Goal: Task Accomplishment & Management: Use online tool/utility

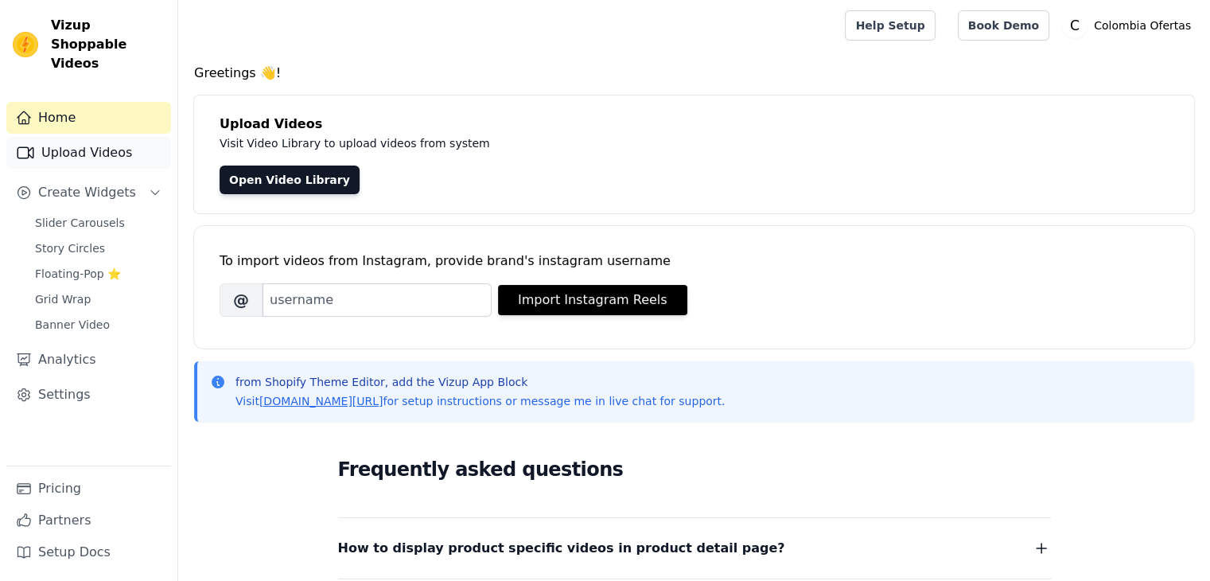
click at [74, 137] on link "Upload Videos" at bounding box center [88, 153] width 165 height 32
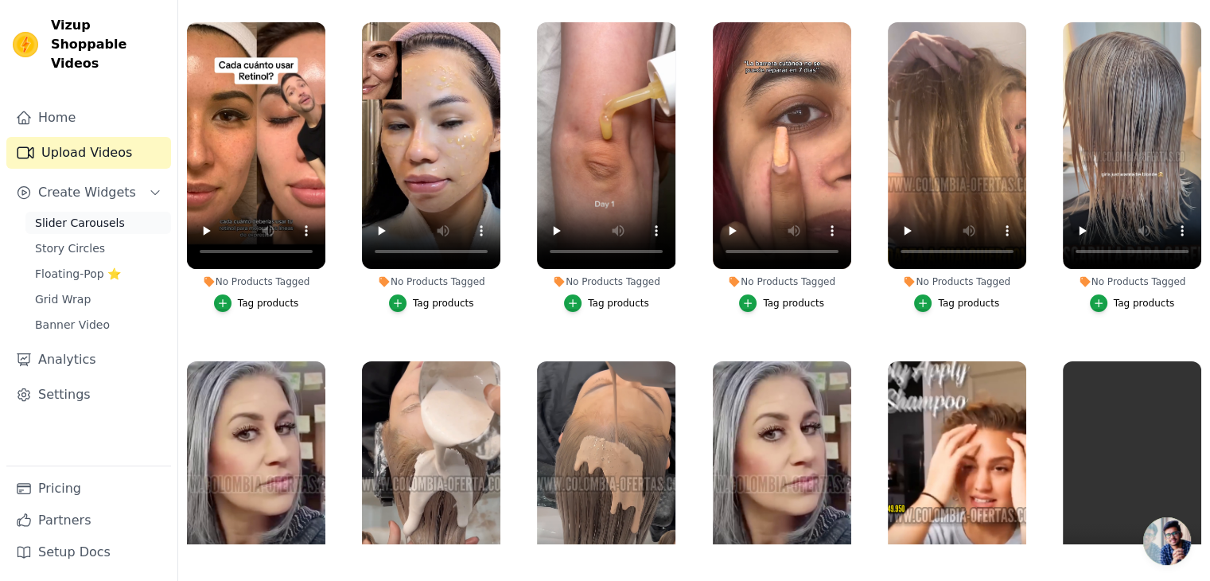
click at [73, 215] on span "Slider Carousels" at bounding box center [80, 223] width 90 height 16
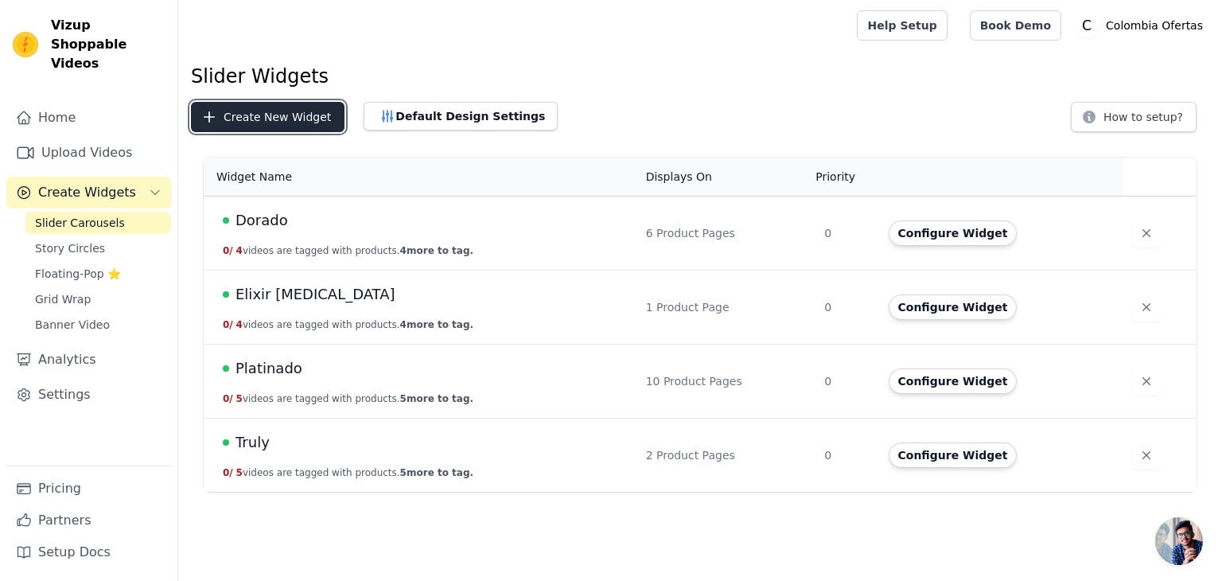
click at [262, 119] on button "Create New Widget" at bounding box center [267, 117] width 153 height 30
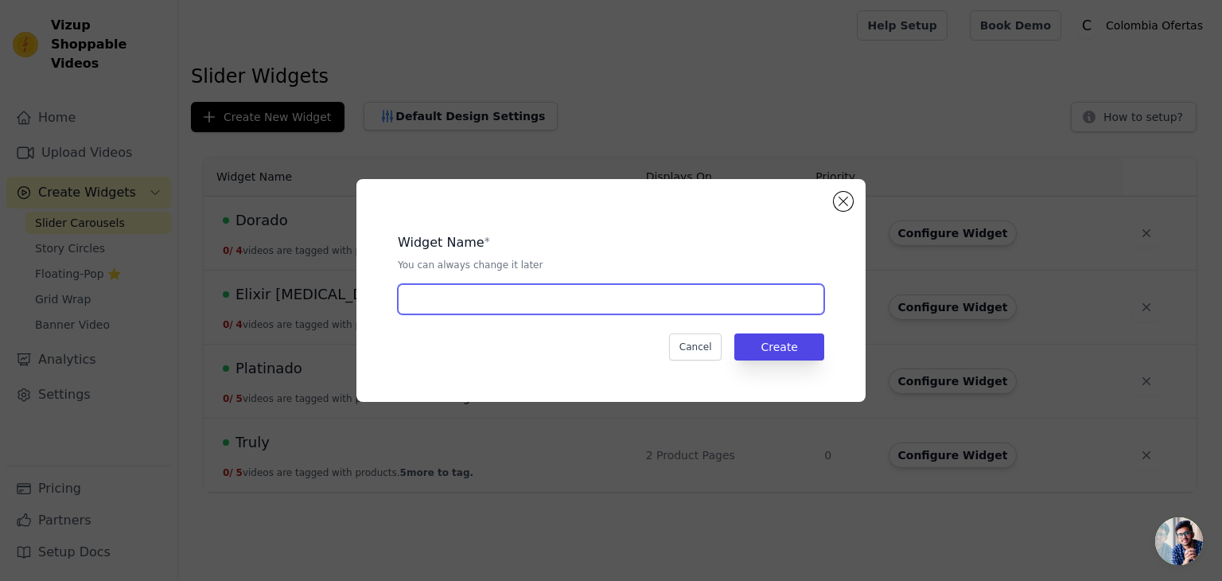
click at [436, 297] on input "text" at bounding box center [611, 299] width 426 height 30
type input "Polvo mineral"
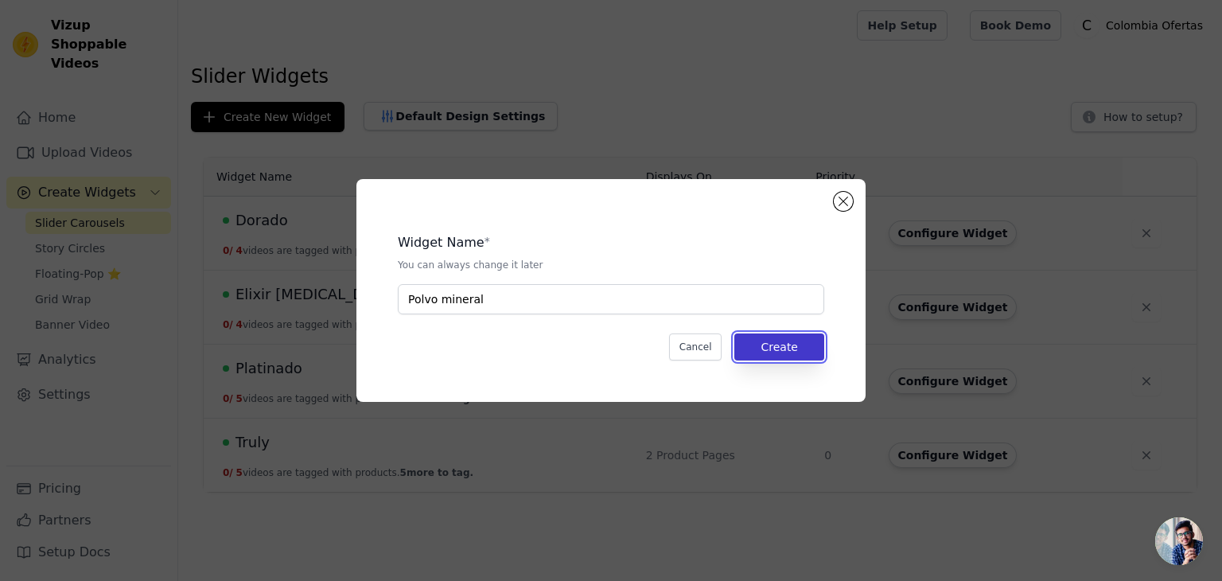
click at [775, 341] on button "Create" at bounding box center [779, 346] width 90 height 27
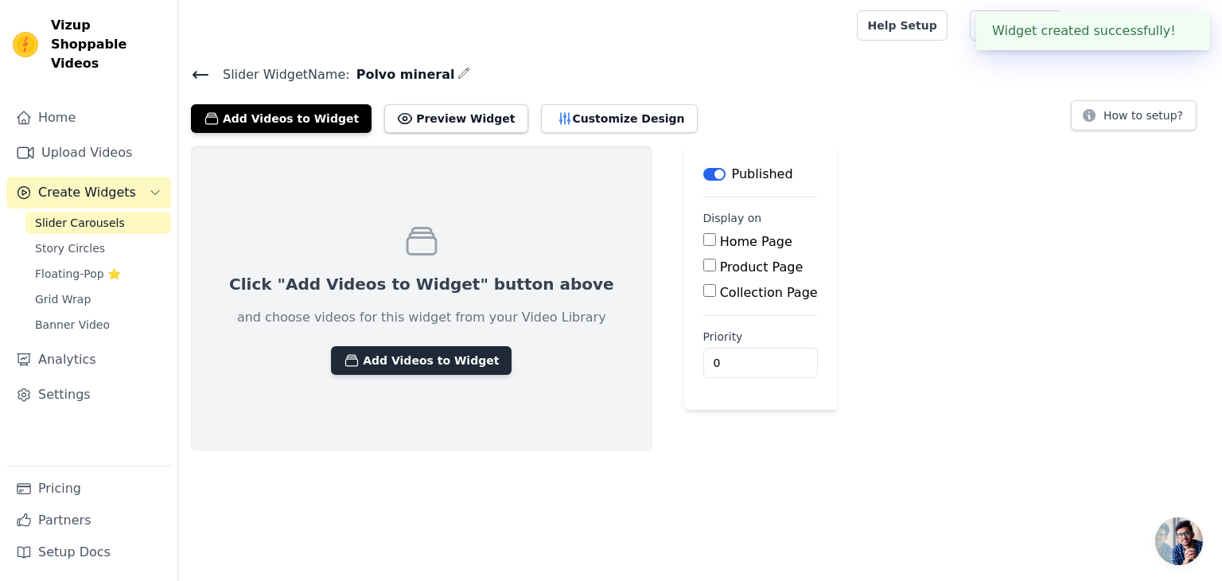
click at [415, 353] on button "Add Videos to Widget" at bounding box center [421, 360] width 181 height 29
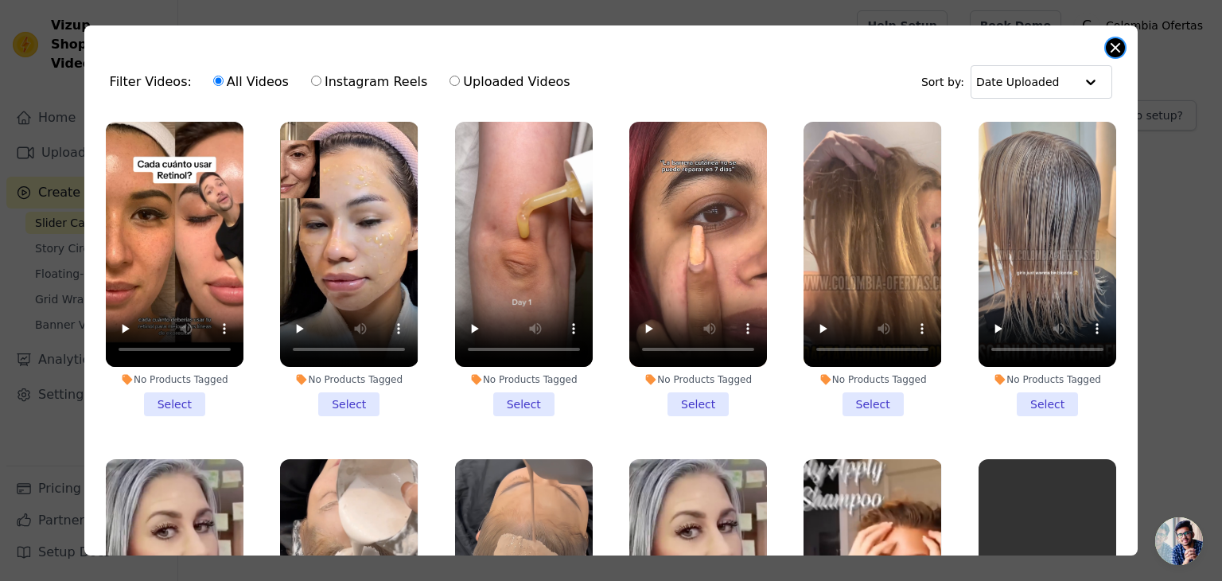
click at [1109, 46] on button "Close modal" at bounding box center [1115, 47] width 19 height 19
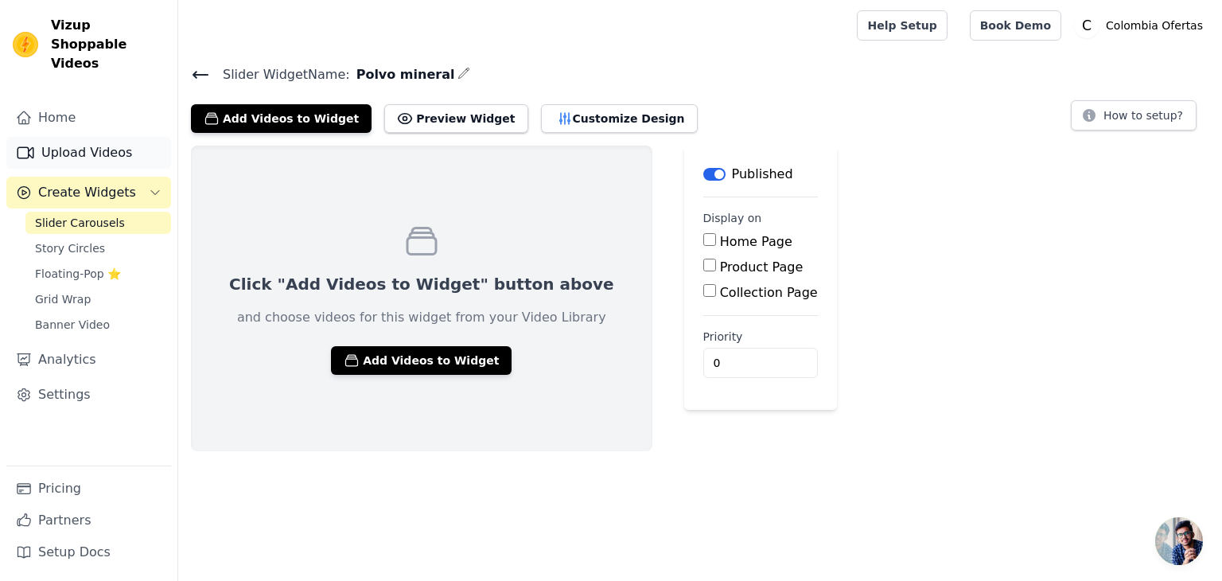
click at [67, 137] on link "Upload Videos" at bounding box center [88, 153] width 165 height 32
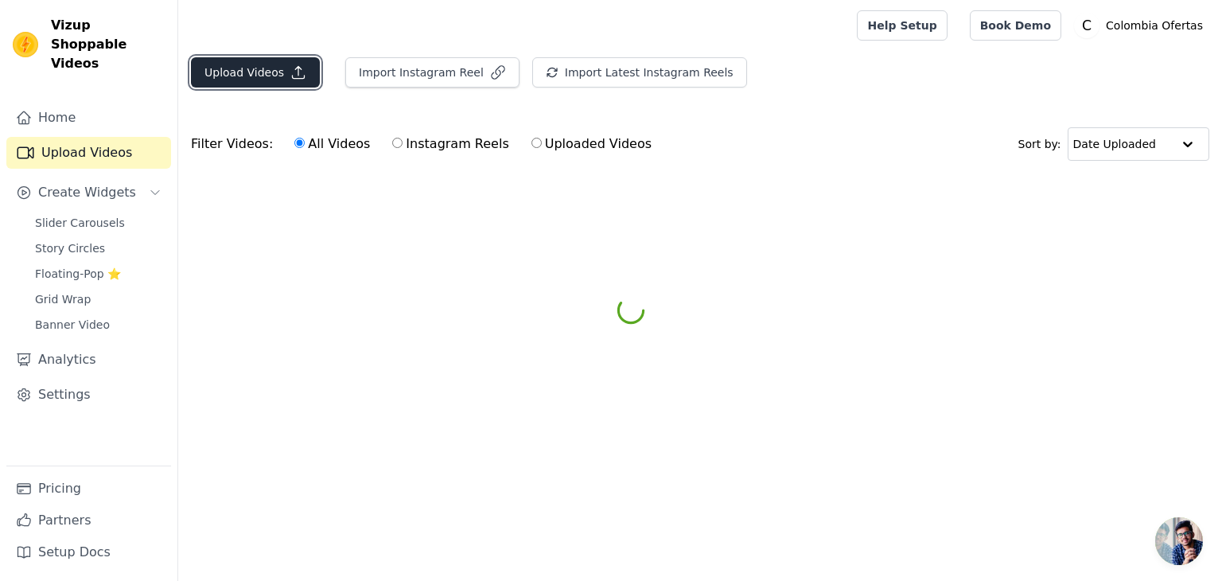
click at [243, 58] on button "Upload Videos" at bounding box center [255, 72] width 129 height 30
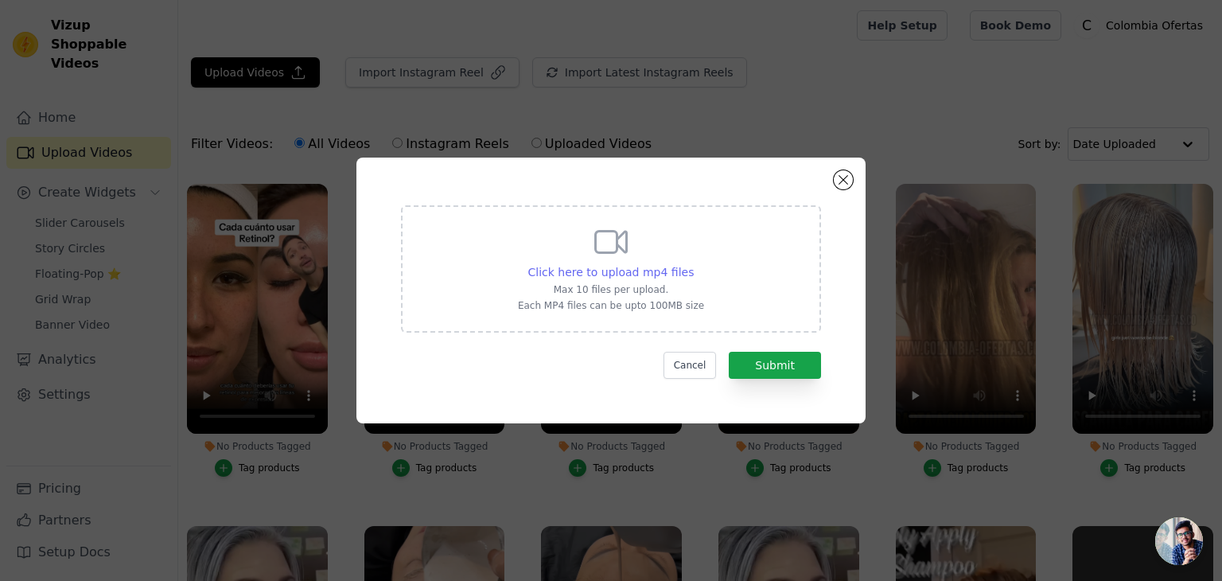
click at [642, 266] on span "Click here to upload mp4 files" at bounding box center [611, 272] width 166 height 13
click at [693, 264] on input "Click here to upload mp4 files Max 10 files per upload. Each MP4 files can be u…" at bounding box center [693, 263] width 1 height 1
click at [587, 274] on span "Click here to upload mp4 files" at bounding box center [611, 272] width 166 height 13
click at [693, 264] on input "Click here to upload mp4 files Max 10 files per upload. Each MP4 files can be u…" at bounding box center [693, 263] width 1 height 1
type input "C:\fakepath\mineral 011111.mp4"
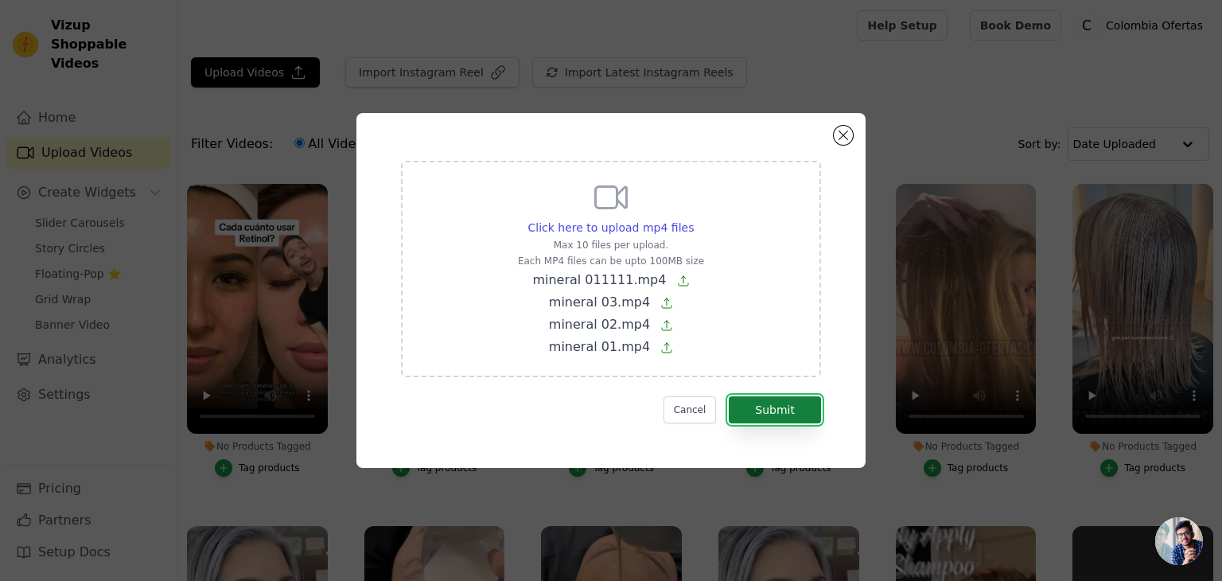
click at [775, 404] on button "Submit" at bounding box center [775, 409] width 92 height 27
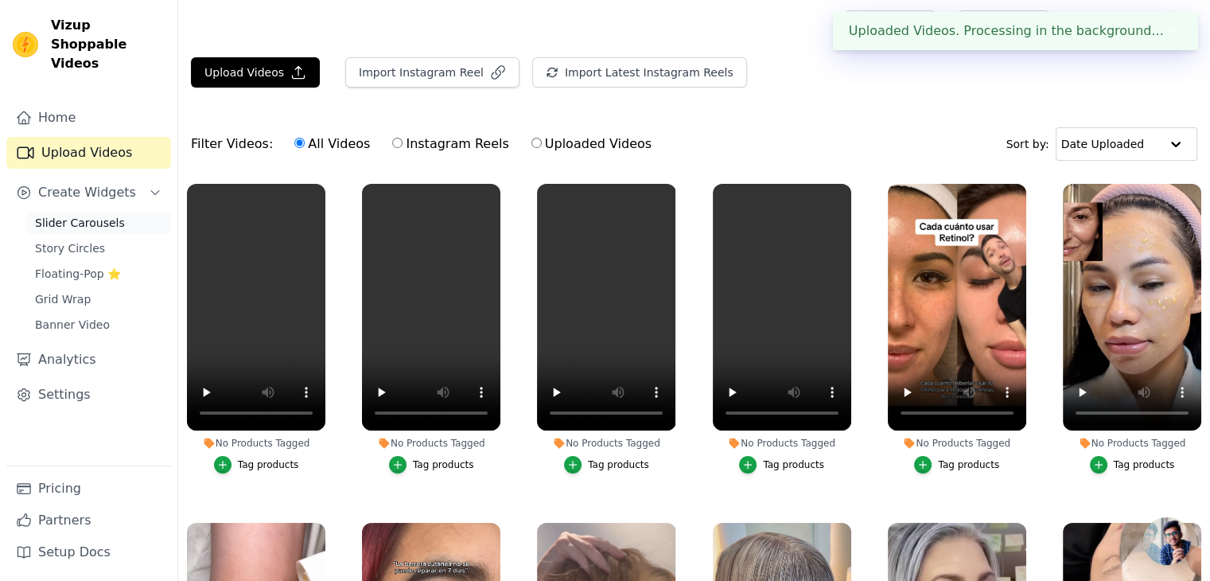
click at [66, 215] on span "Slider Carousels" at bounding box center [80, 223] width 90 height 16
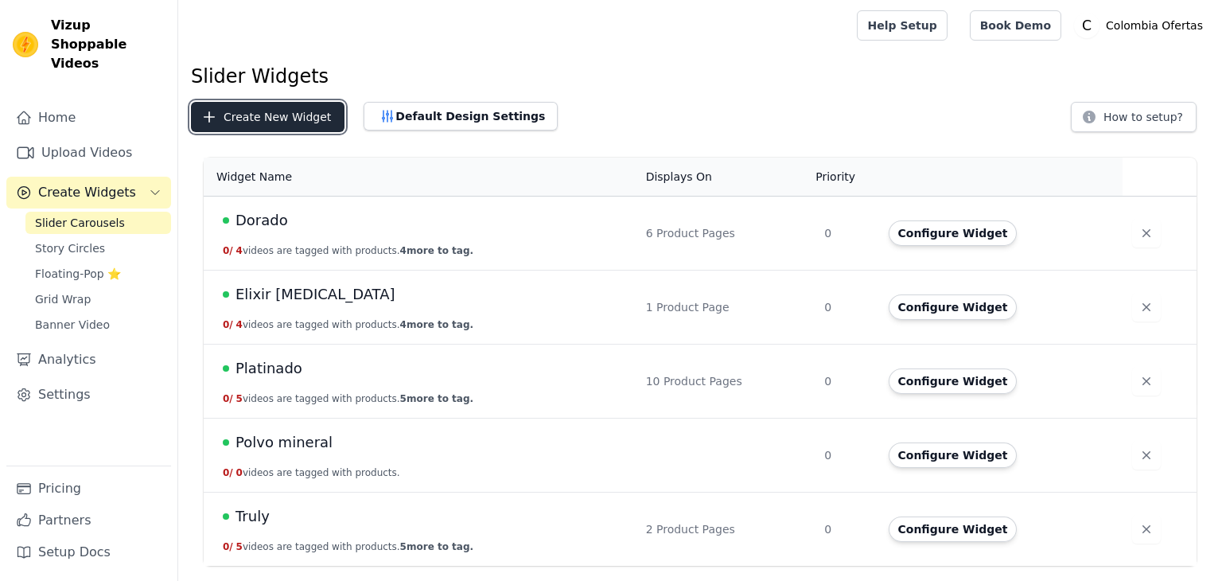
click at [286, 114] on button "Create New Widget" at bounding box center [267, 117] width 153 height 30
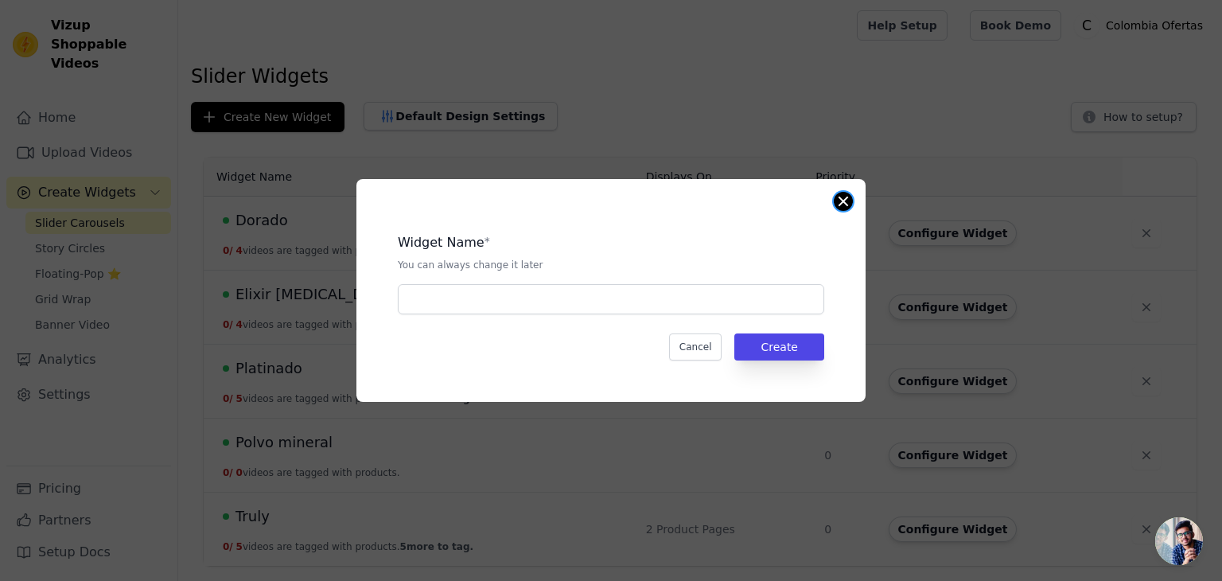
click at [842, 208] on button "Close modal" at bounding box center [843, 201] width 19 height 19
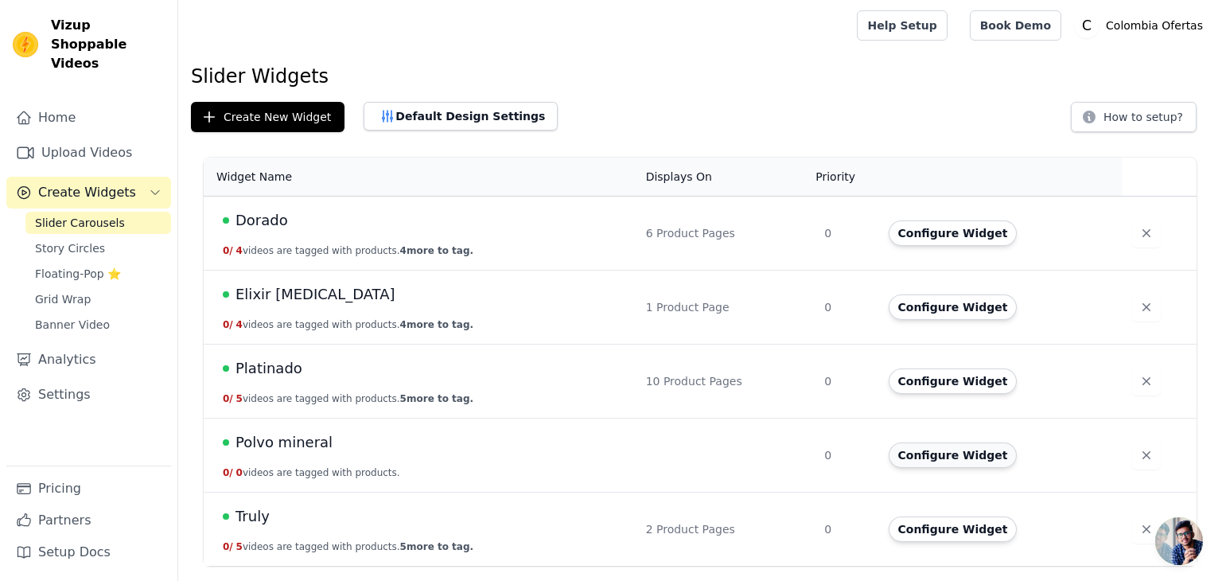
click at [923, 459] on button "Configure Widget" at bounding box center [952, 454] width 129 height 25
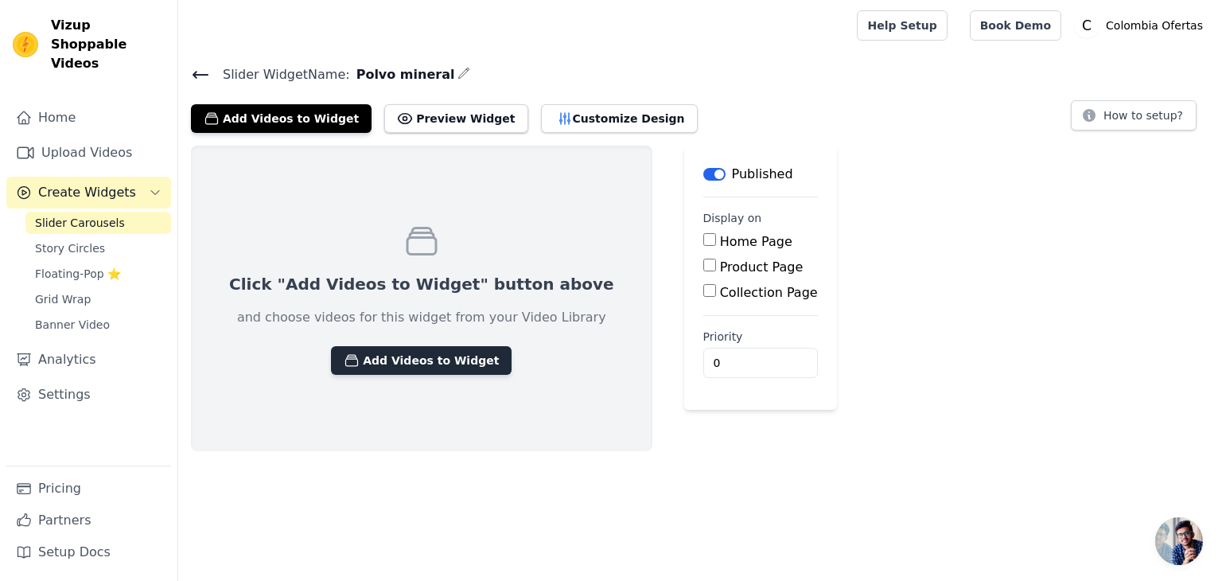
click at [394, 357] on button "Add Videos to Widget" at bounding box center [421, 360] width 181 height 29
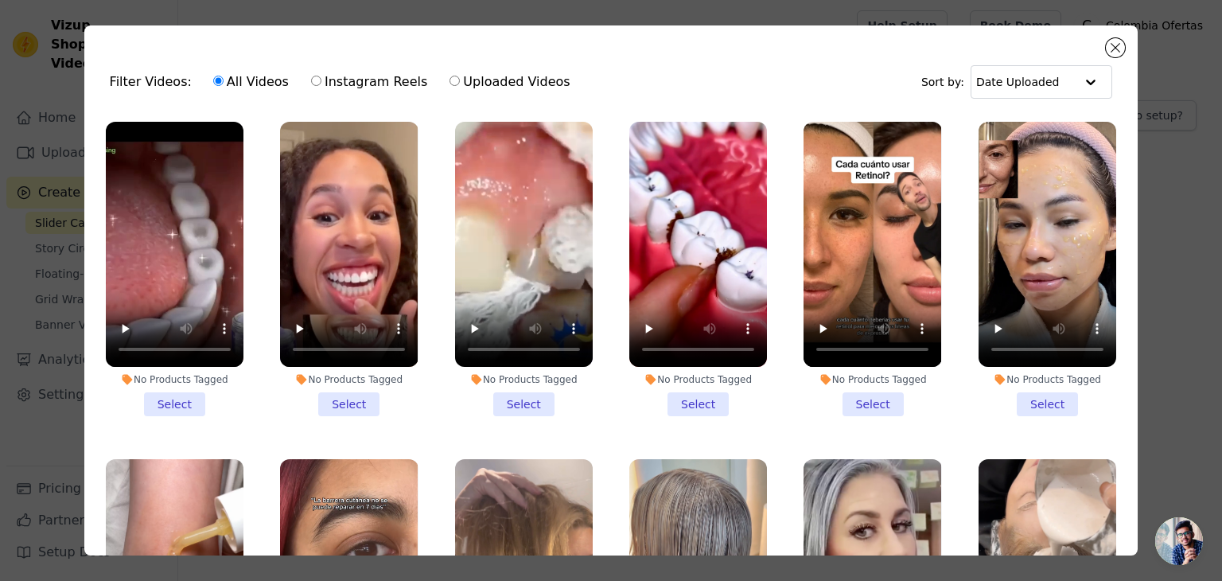
click at [337, 390] on li "No Products Tagged Select" at bounding box center [349, 269] width 138 height 294
click at [0, 0] on input "No Products Tagged Select" at bounding box center [0, 0] width 0 height 0
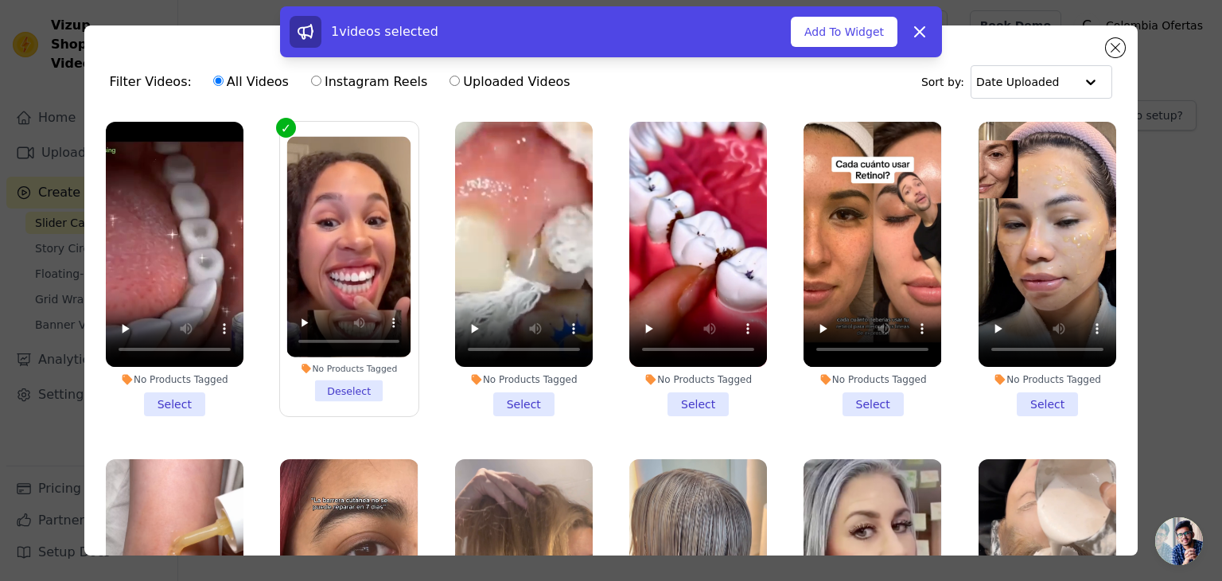
click at [530, 405] on li "No Products Tagged Select" at bounding box center [524, 269] width 138 height 294
click at [0, 0] on input "No Products Tagged Select" at bounding box center [0, 0] width 0 height 0
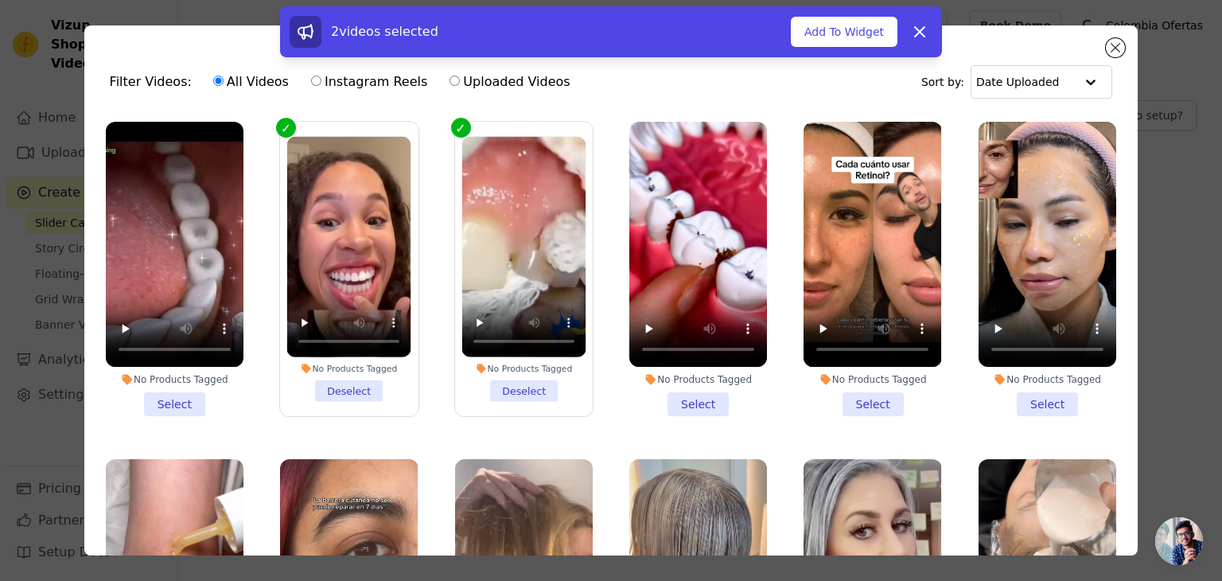
click at [678, 400] on li "No Products Tagged Select" at bounding box center [698, 269] width 138 height 294
click at [0, 0] on input "No Products Tagged Select" at bounding box center [0, 0] width 0 height 0
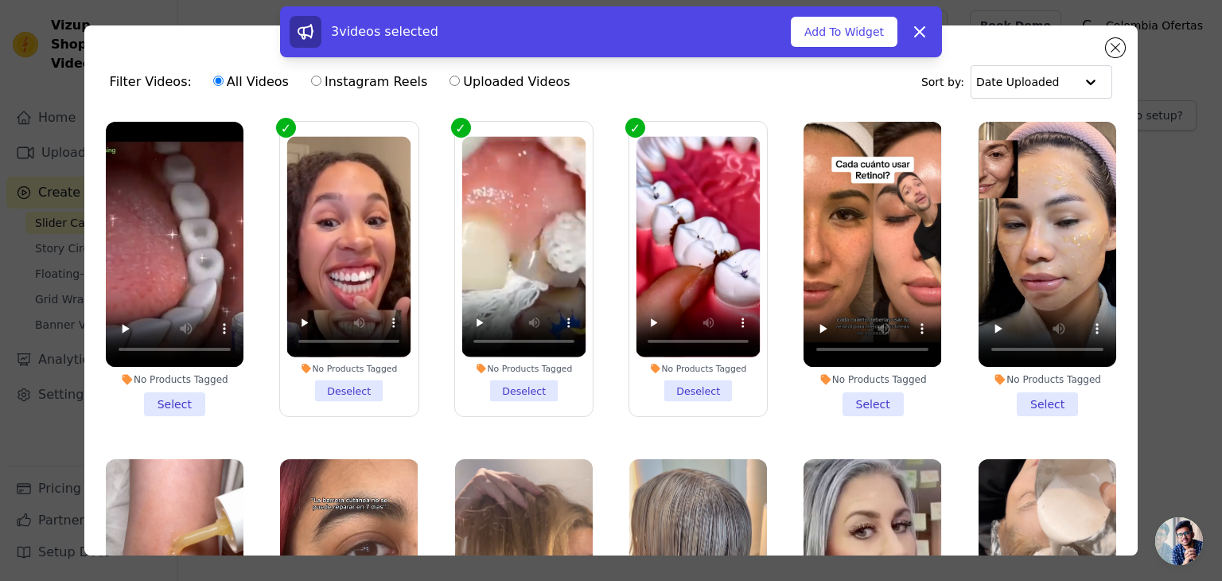
click at [143, 393] on li "No Products Tagged Select" at bounding box center [175, 269] width 138 height 294
click at [0, 0] on input "No Products Tagged Select" at bounding box center [0, 0] width 0 height 0
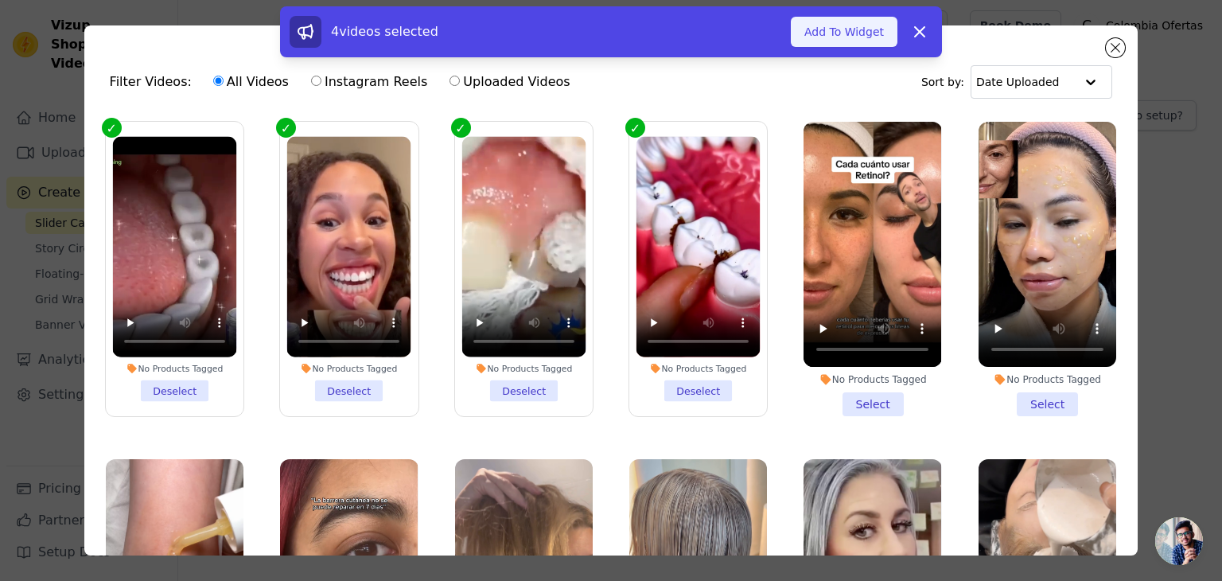
click at [834, 26] on button "Add To Widget" at bounding box center [844, 32] width 107 height 30
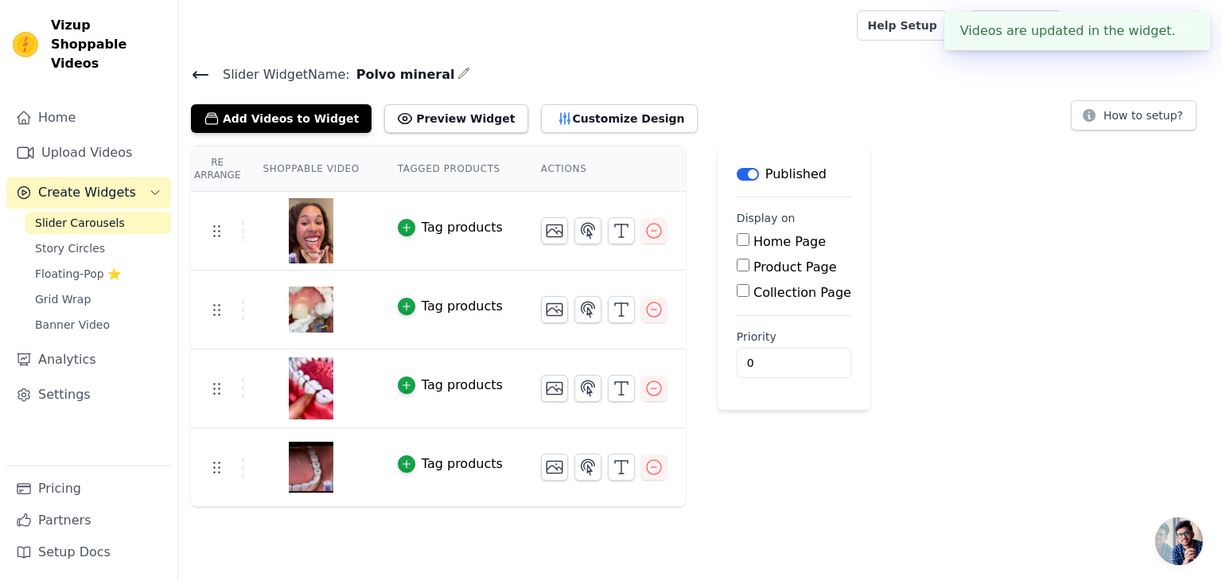
click at [736, 268] on input "Product Page" at bounding box center [742, 264] width 13 height 13
checkbox input "true"
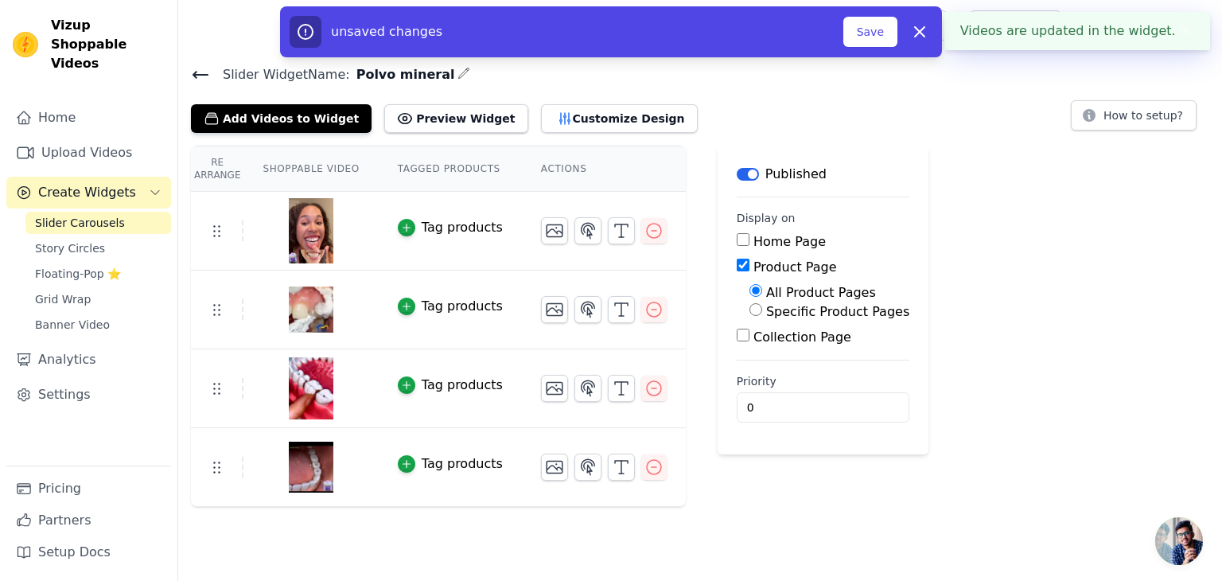
click at [766, 311] on label "Specific Product Pages" at bounding box center [837, 311] width 143 height 15
click at [760, 311] on input "Specific Product Pages" at bounding box center [755, 309] width 13 height 13
radio input "true"
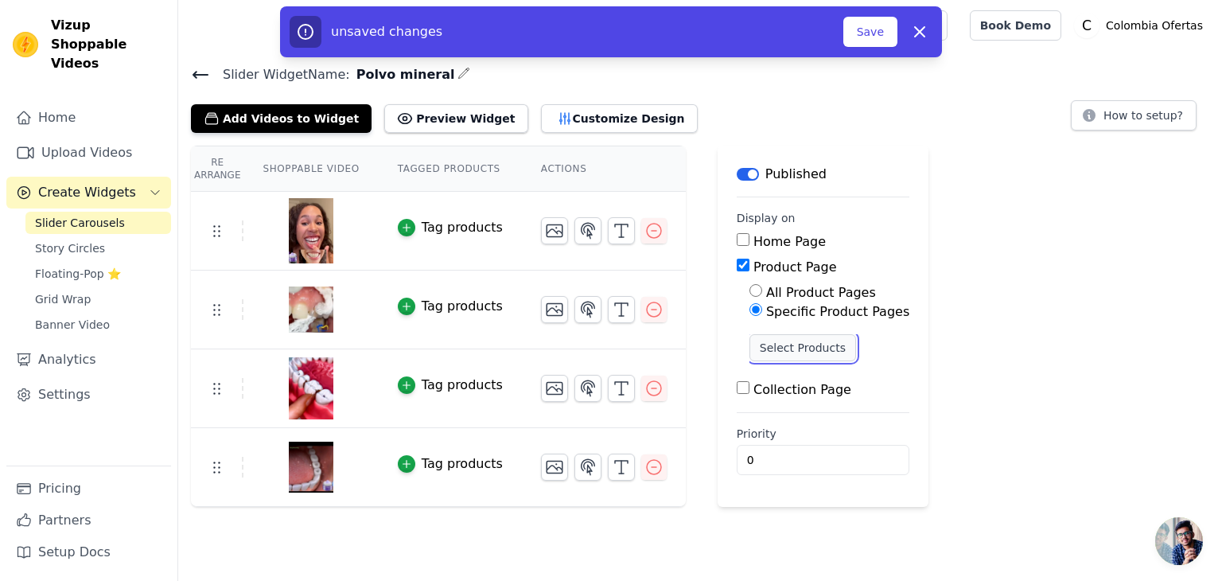
click at [760, 348] on button "Select Products" at bounding box center [802, 347] width 107 height 27
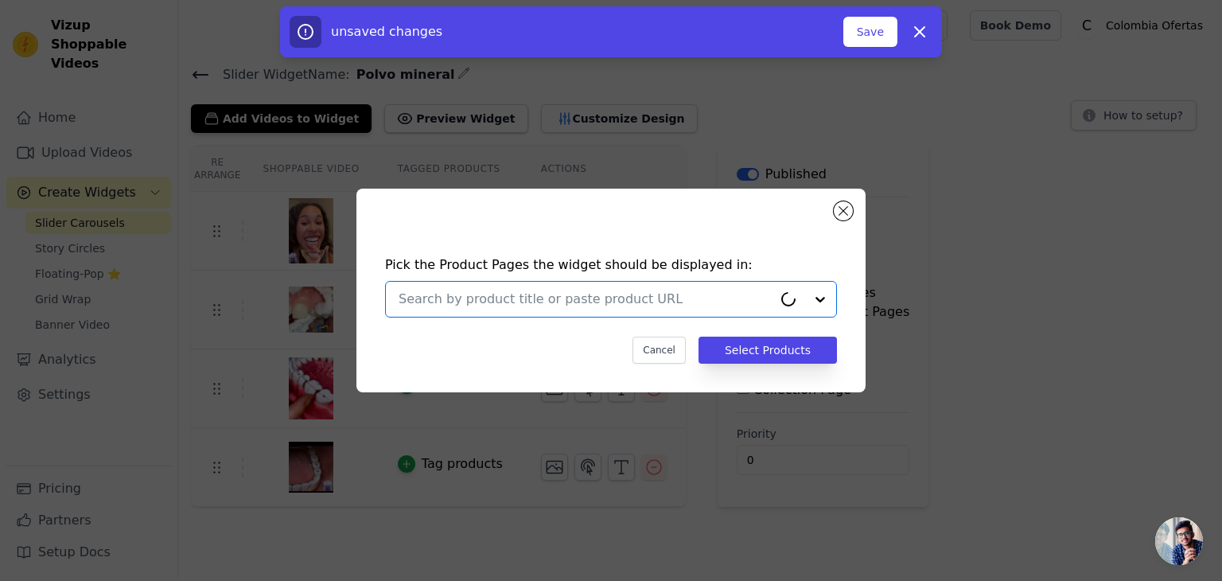
click at [530, 299] on input "text" at bounding box center [585, 299] width 374 height 19
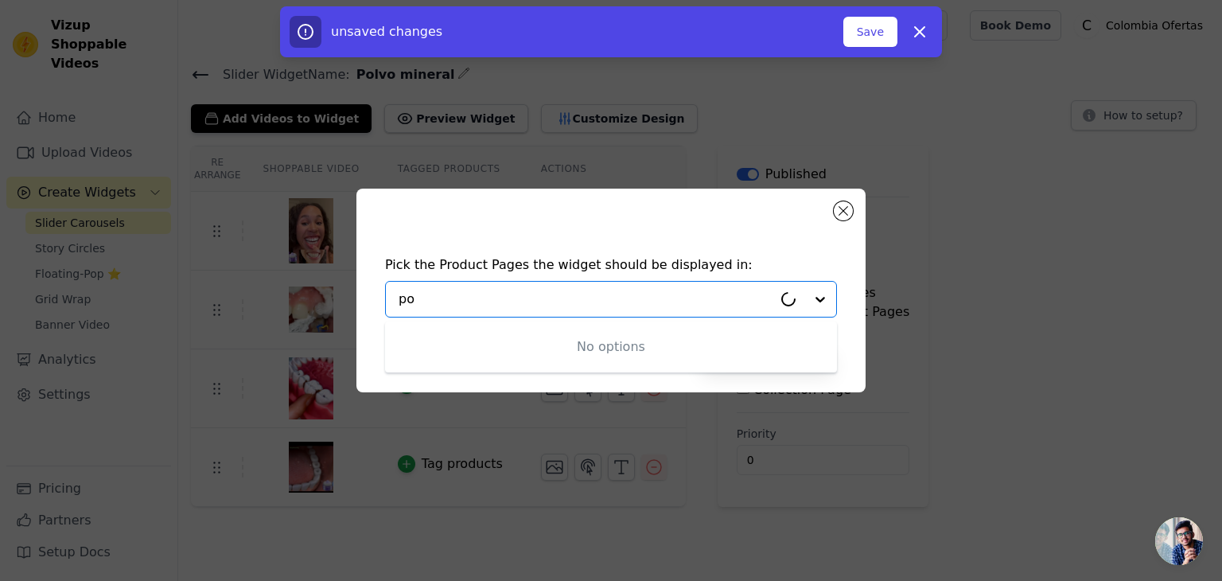
type input "p"
type input "m"
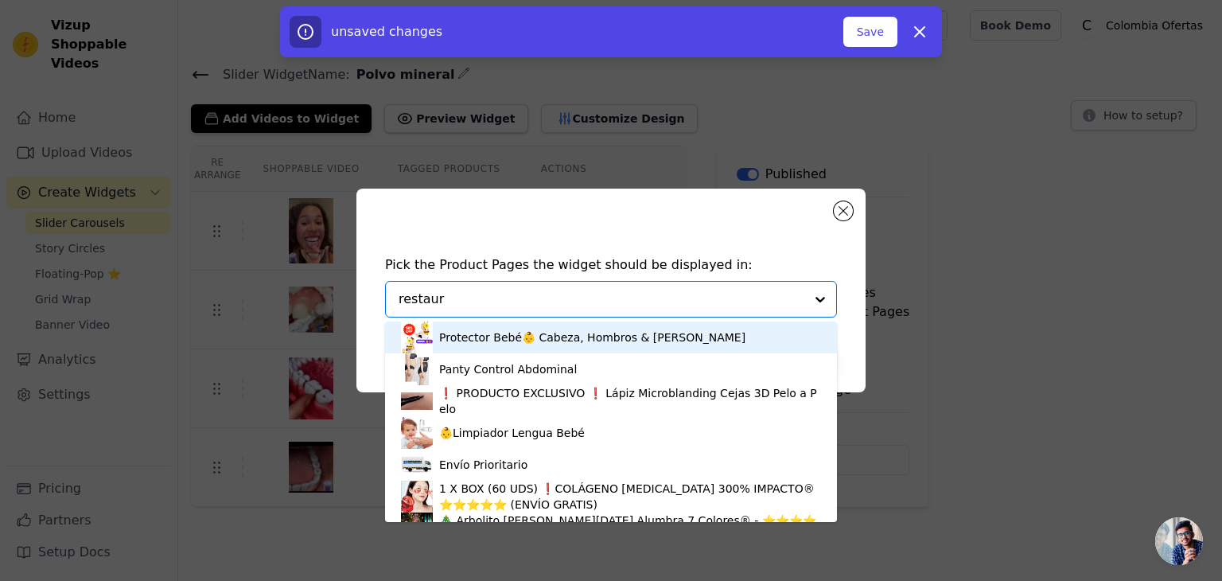
type input "restaura"
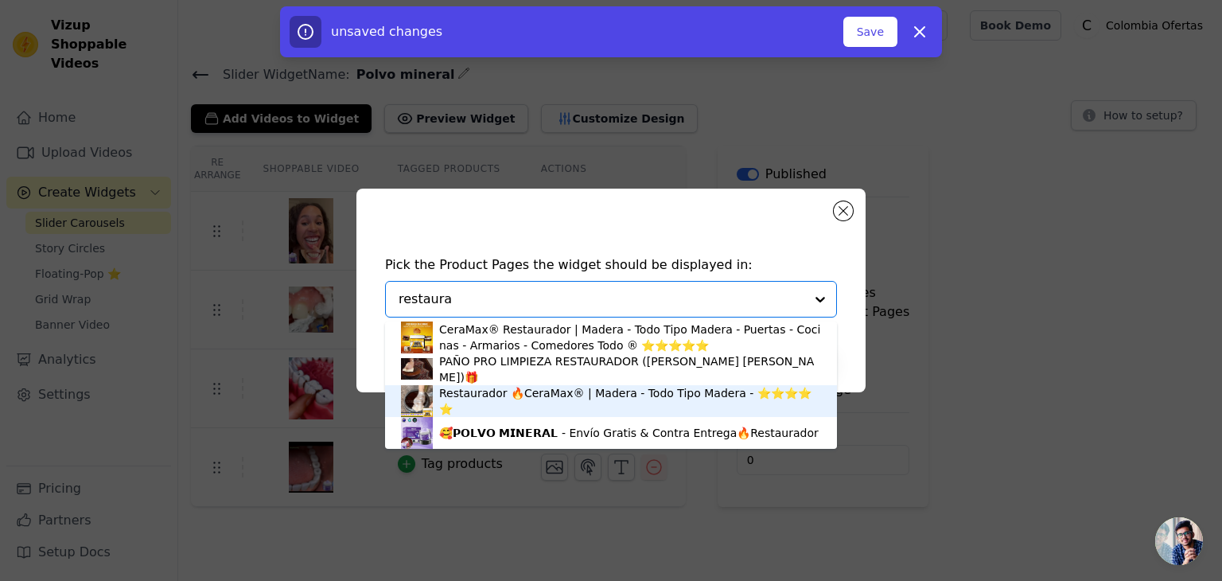
scroll to position [4, 0]
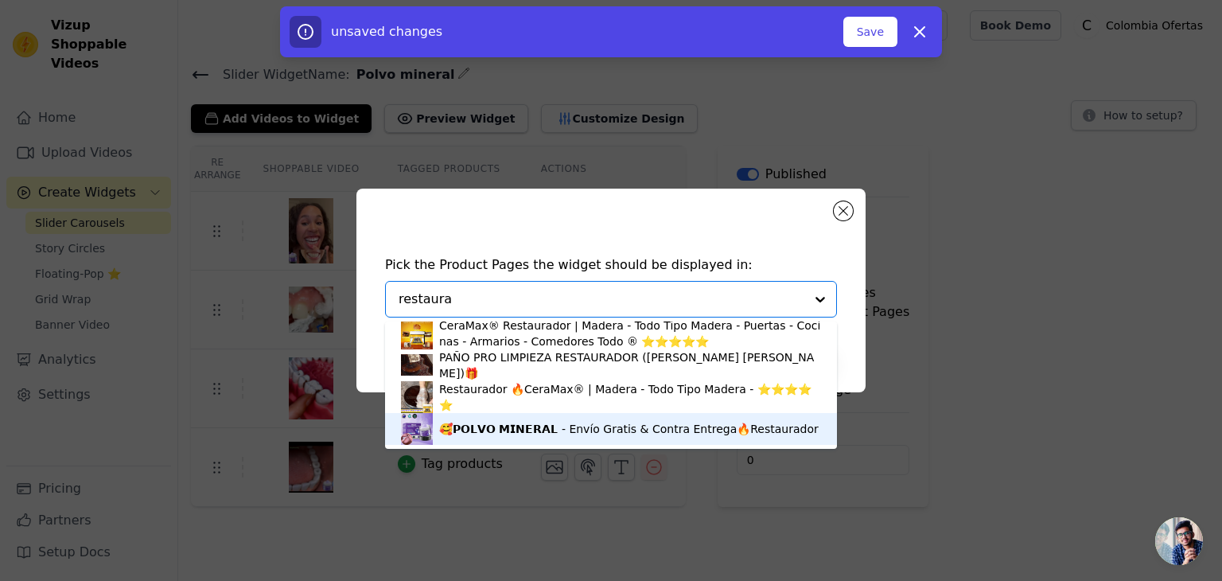
click at [515, 424] on div "🥰𝗣𝗢𝗟𝗩𝗢 𝗠𝗜𝗡𝗘𝗥𝗔𝗟 - Envío Gratis & Contra Entrega🔥Restaurador" at bounding box center [628, 429] width 379 height 16
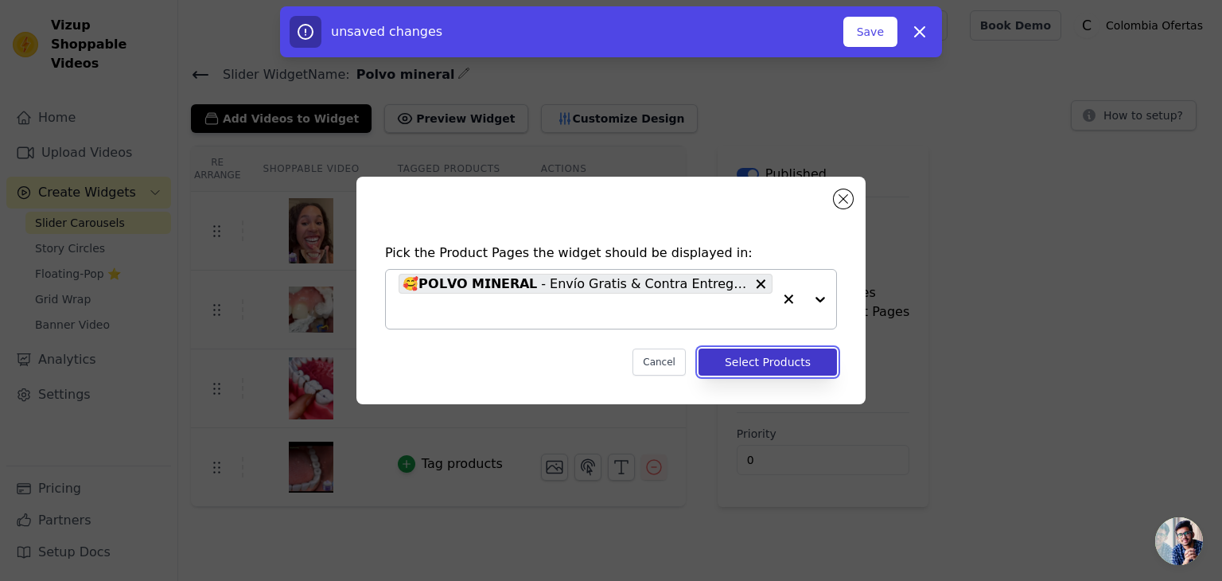
click at [764, 363] on button "Select Products" at bounding box center [767, 361] width 138 height 27
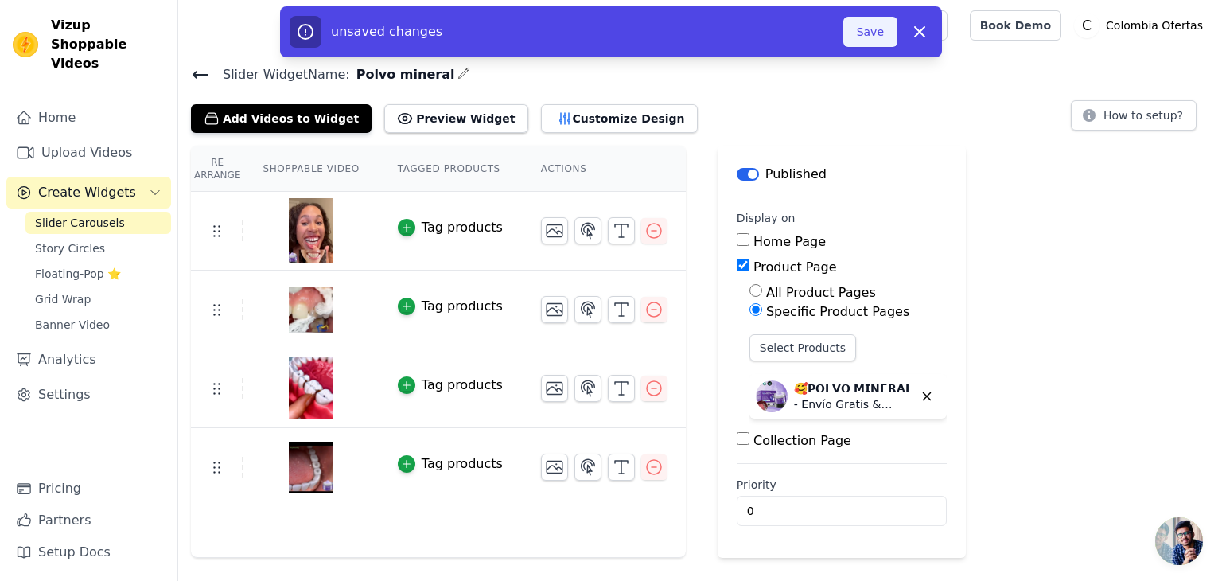
click at [878, 33] on button "Save" at bounding box center [870, 32] width 54 height 30
